Goal: Check status

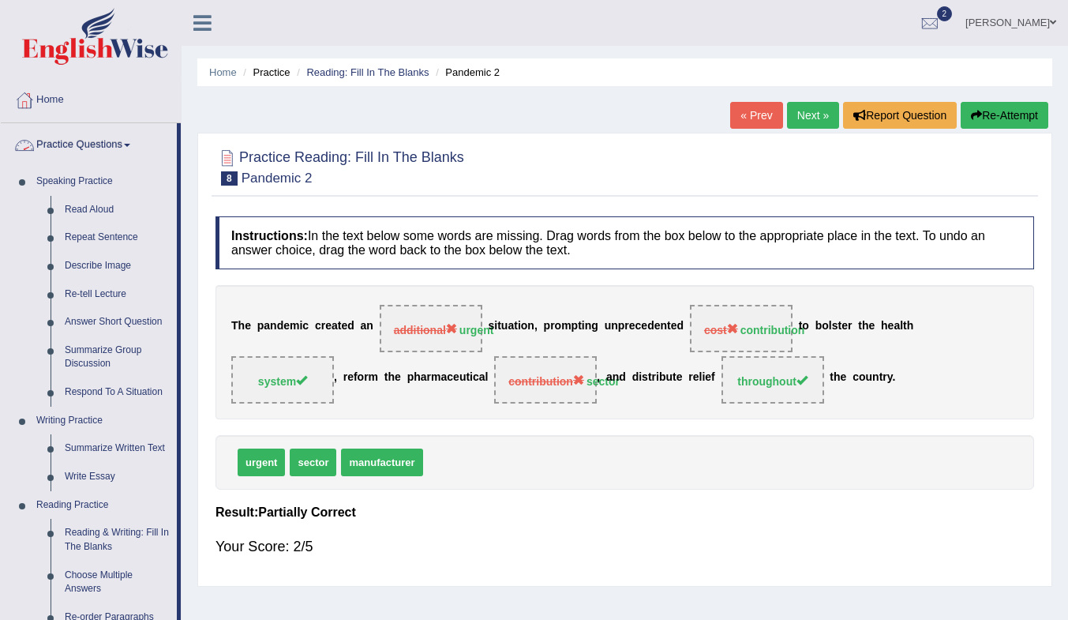
click at [58, 136] on link "Practice Questions" at bounding box center [89, 142] width 176 height 39
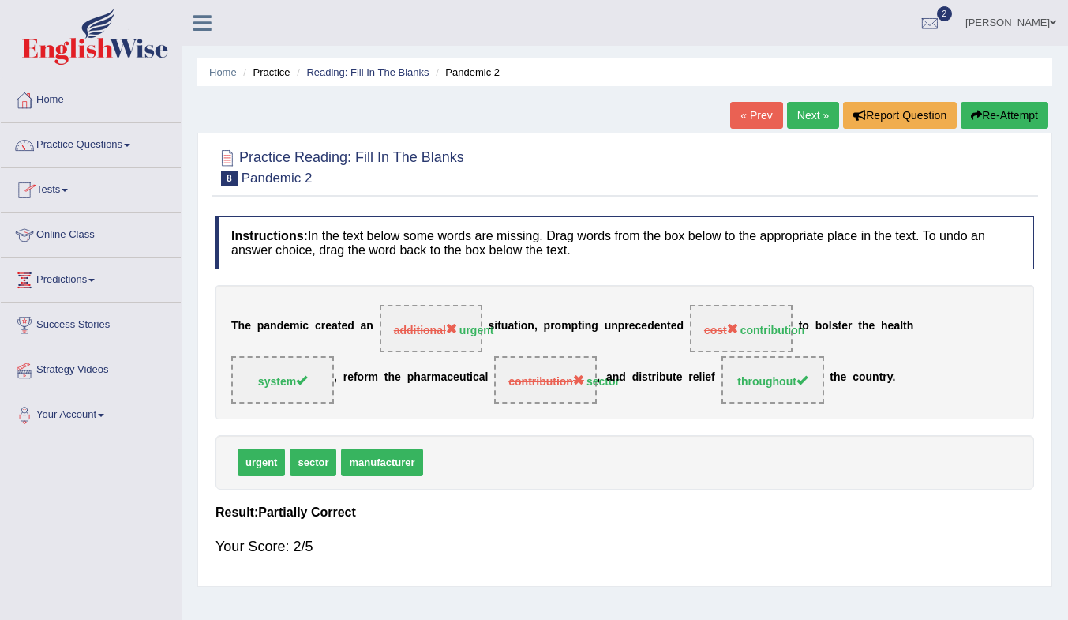
click at [53, 194] on link "Tests" at bounding box center [91, 187] width 180 height 39
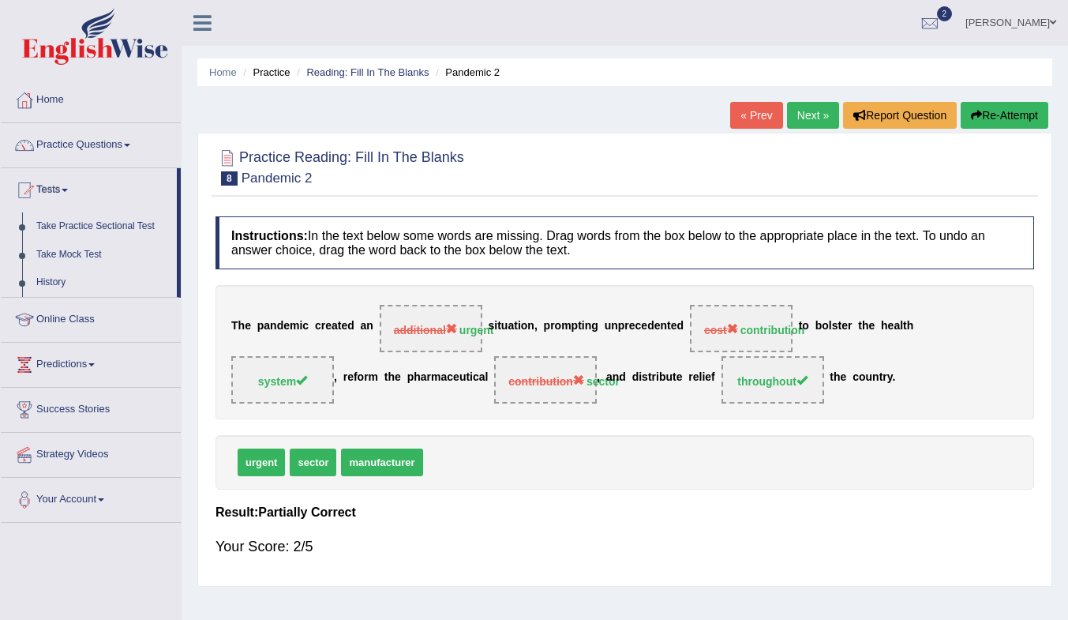
click at [41, 279] on link "History" at bounding box center [103, 282] width 148 height 28
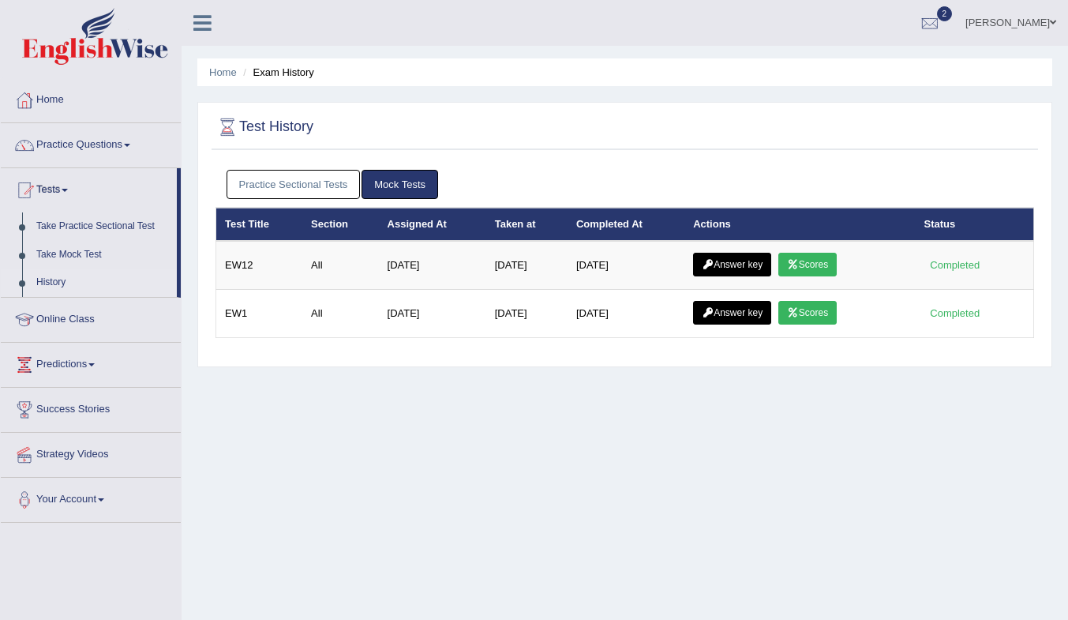
click at [807, 256] on link "Scores" at bounding box center [807, 265] width 58 height 24
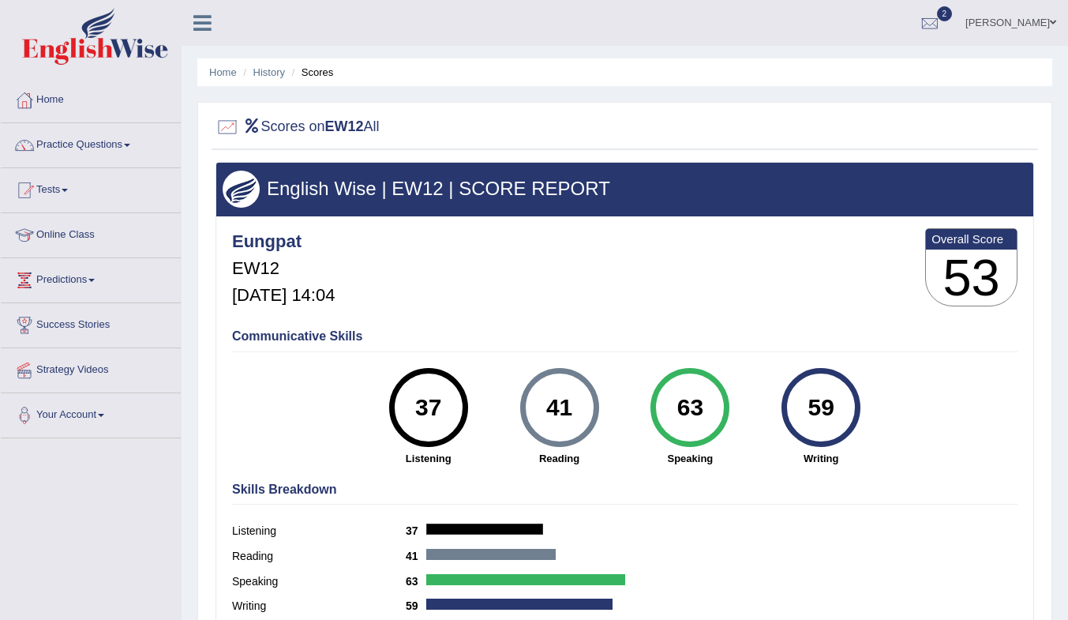
click at [692, 496] on div "Skills Breakdown Listening 37 Reading 41 Speaking 63 Writing 59" at bounding box center [624, 549] width 793 height 151
click at [267, 75] on link "History" at bounding box center [269, 72] width 32 height 12
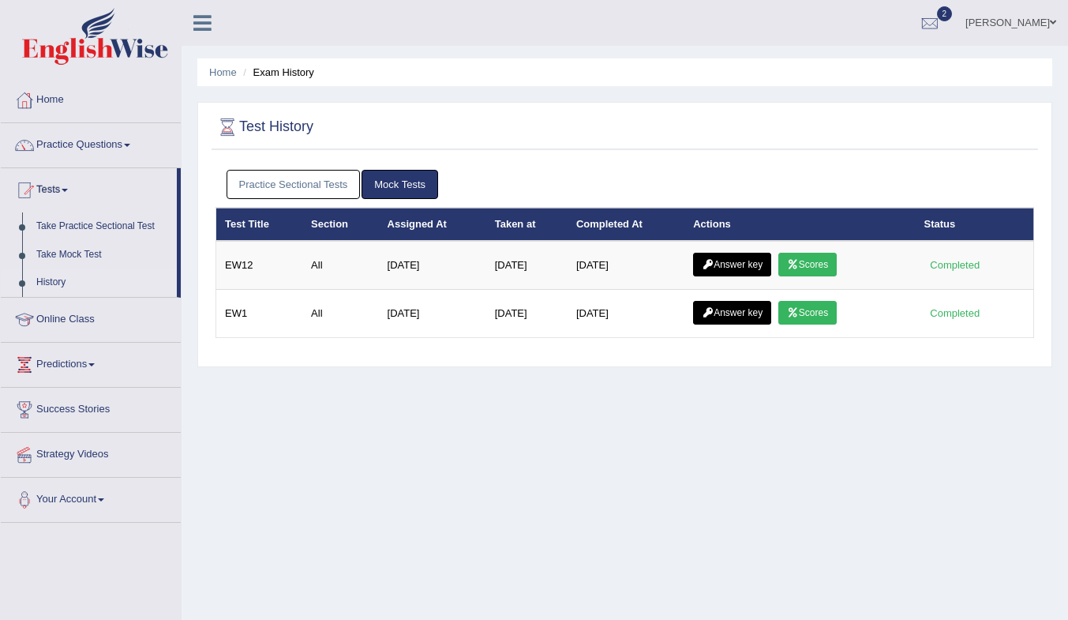
click at [713, 261] on icon at bounding box center [708, 264] width 12 height 9
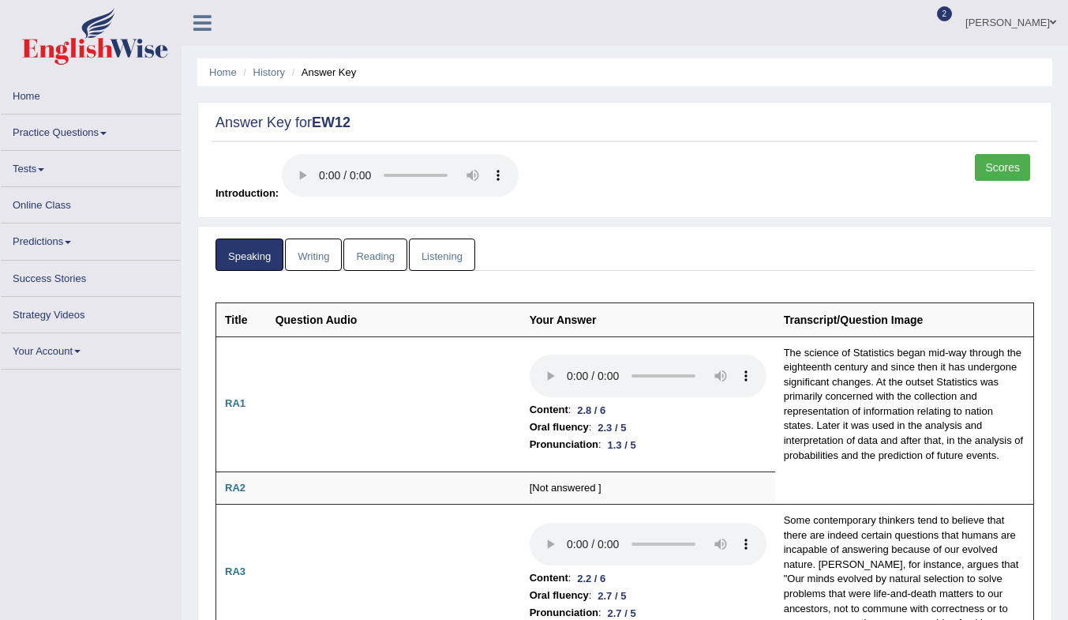
click at [364, 248] on link "Reading" at bounding box center [374, 254] width 63 height 32
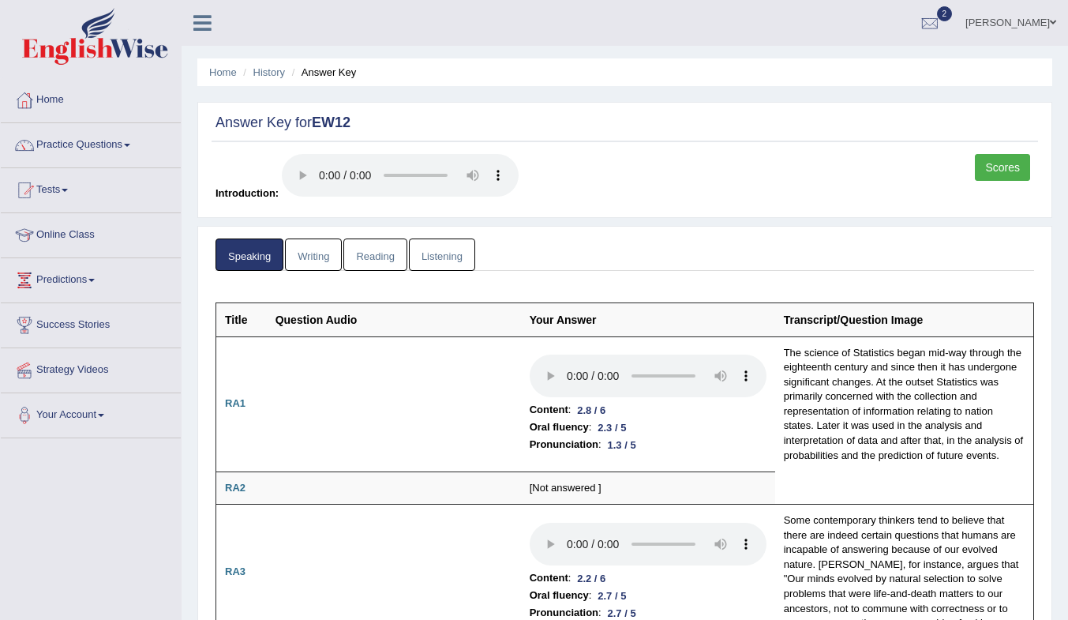
click at [364, 248] on link "Reading" at bounding box center [374, 254] width 63 height 32
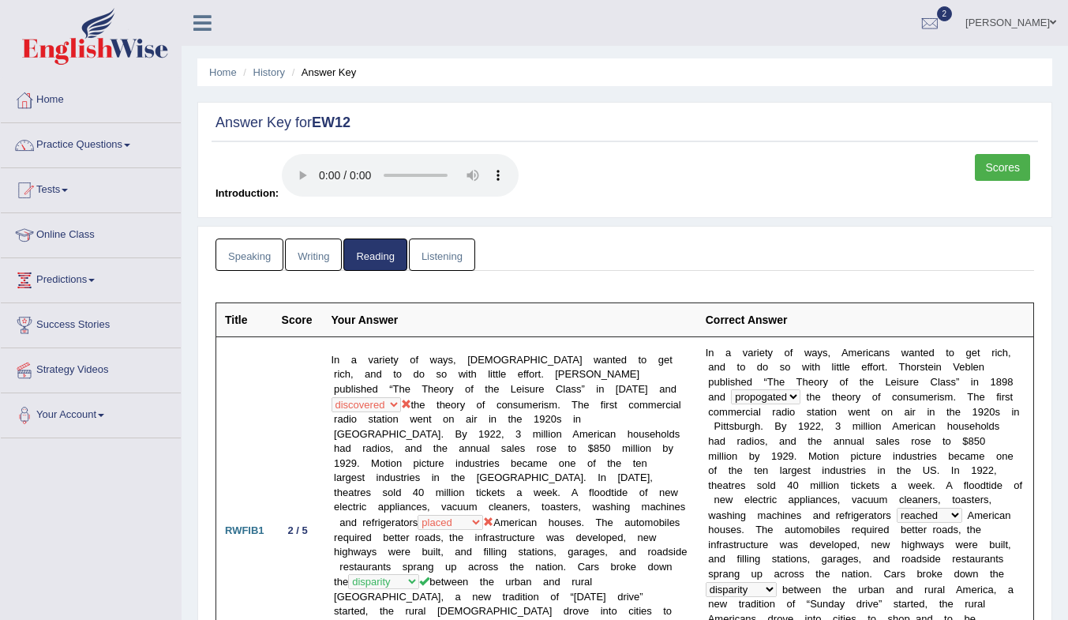
click at [440, 253] on link "Listening" at bounding box center [442, 254] width 66 height 32
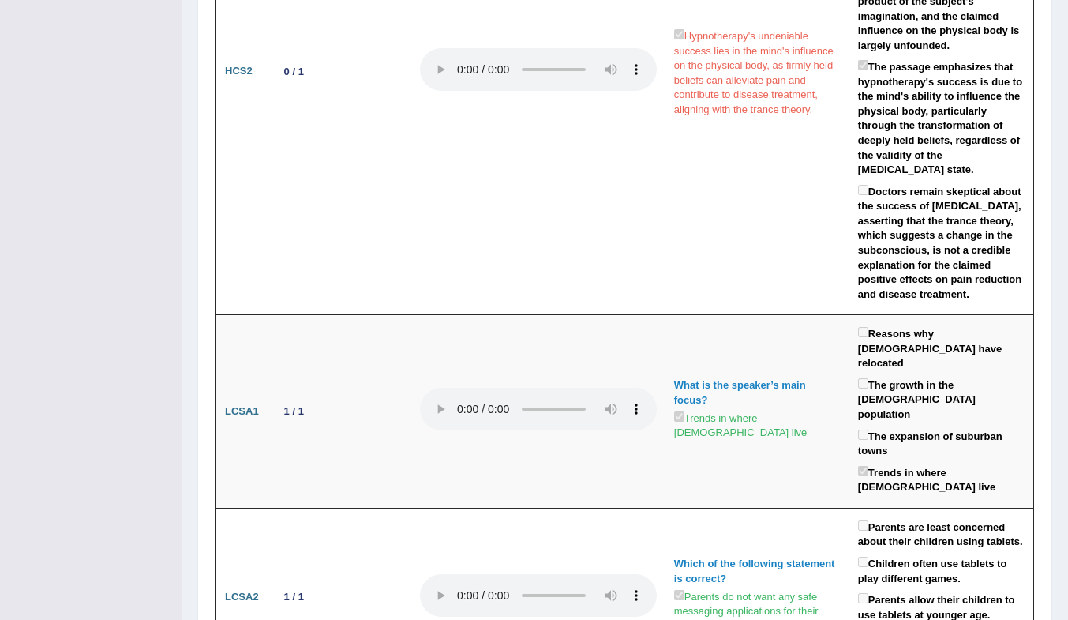
scroll to position [3034, 0]
